Goal: Transaction & Acquisition: Purchase product/service

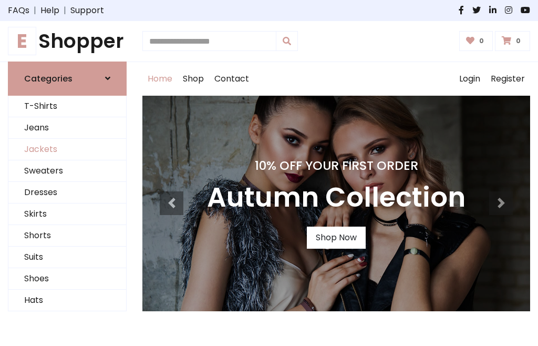
click at [67, 149] on link "Jackets" at bounding box center [67, 150] width 118 height 22
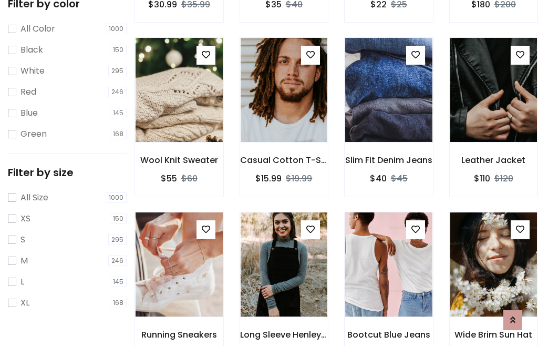
scroll to position [97, 0]
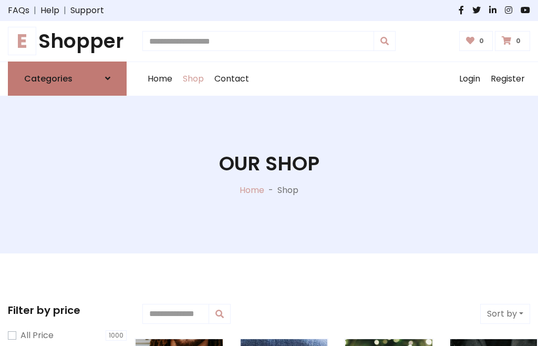
click at [67, 78] on h6 "Categories" at bounding box center [48, 79] width 48 height 10
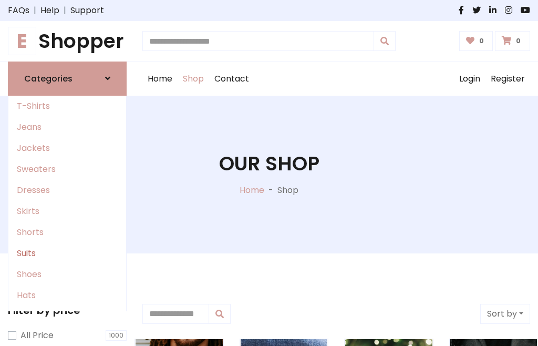
click at [67, 253] on link "Suits" at bounding box center [67, 253] width 118 height 21
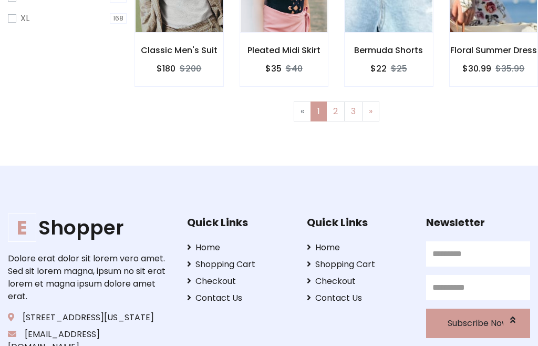
scroll to position [53, 0]
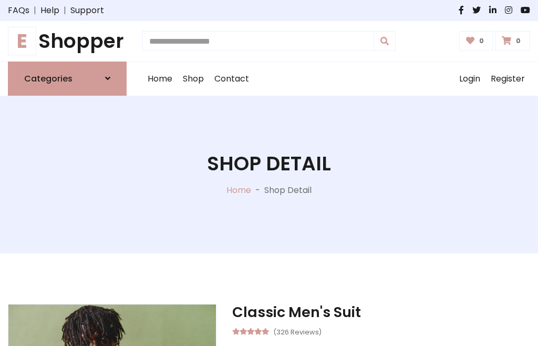
scroll to position [981, 0]
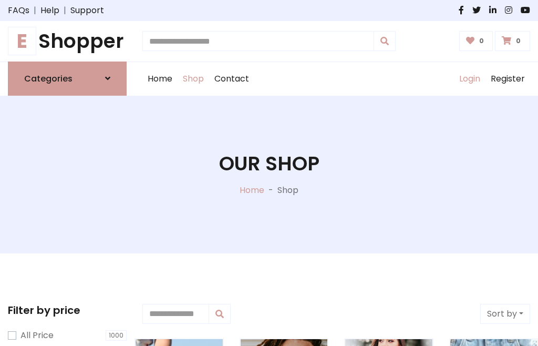
click at [469, 78] on link "Login" at bounding box center [470, 79] width 32 height 34
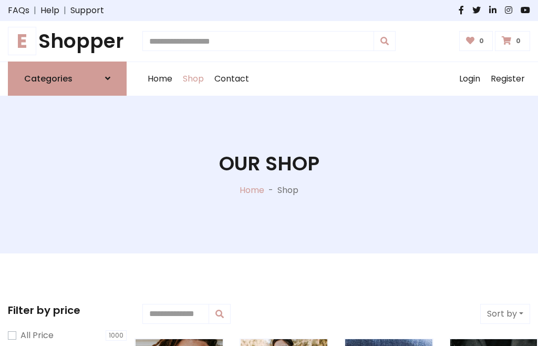
scroll to position [53, 0]
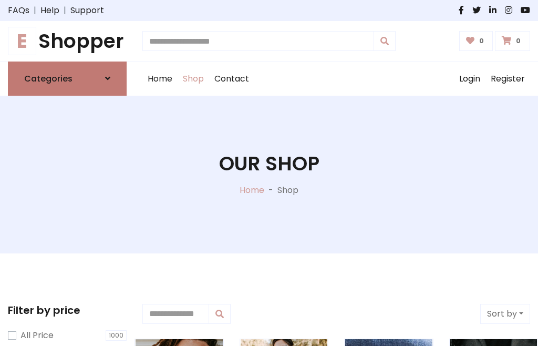
click at [108, 78] on icon at bounding box center [107, 78] width 5 height 8
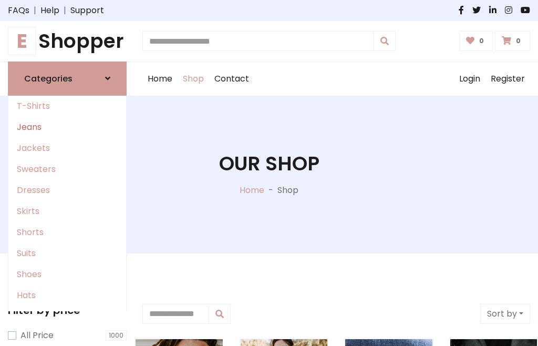
click at [67, 127] on link "Jeans" at bounding box center [67, 127] width 118 height 21
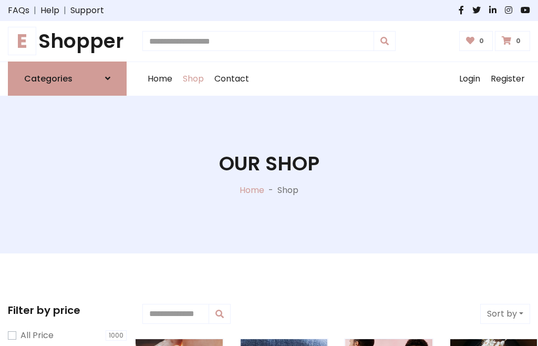
scroll to position [53, 0]
